Goal: Task Accomplishment & Management: Manage account settings

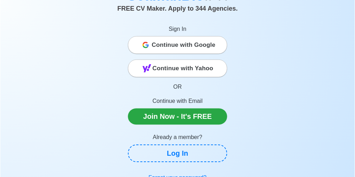
scroll to position [53, 0]
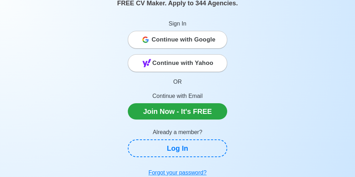
click at [193, 47] on span "Continue with Google" at bounding box center [184, 40] width 64 height 14
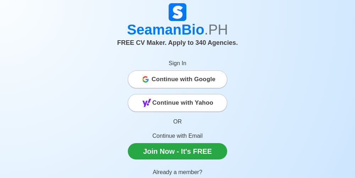
scroll to position [41, 0]
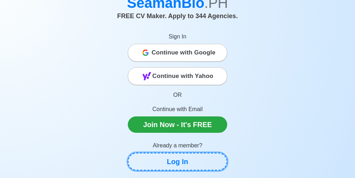
click at [199, 152] on link "Log In" at bounding box center [177, 161] width 99 height 18
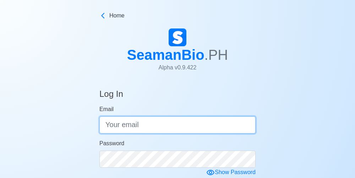
click at [199, 122] on input "Email" at bounding box center [177, 124] width 156 height 17
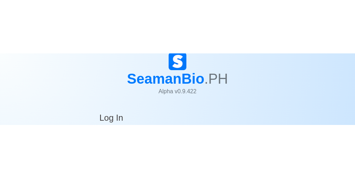
scroll to position [89, 0]
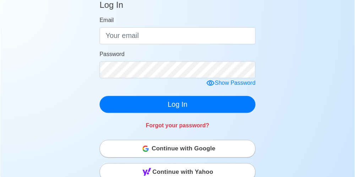
scroll to position [98, 0]
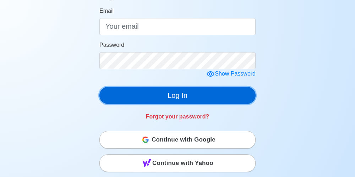
click at [227, 100] on button "Log In" at bounding box center [177, 95] width 156 height 17
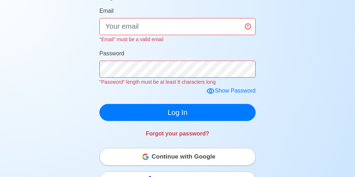
click at [215, 151] on span "Continue with Google" at bounding box center [184, 157] width 64 height 14
